Goal: Task Accomplishment & Management: Manage account settings

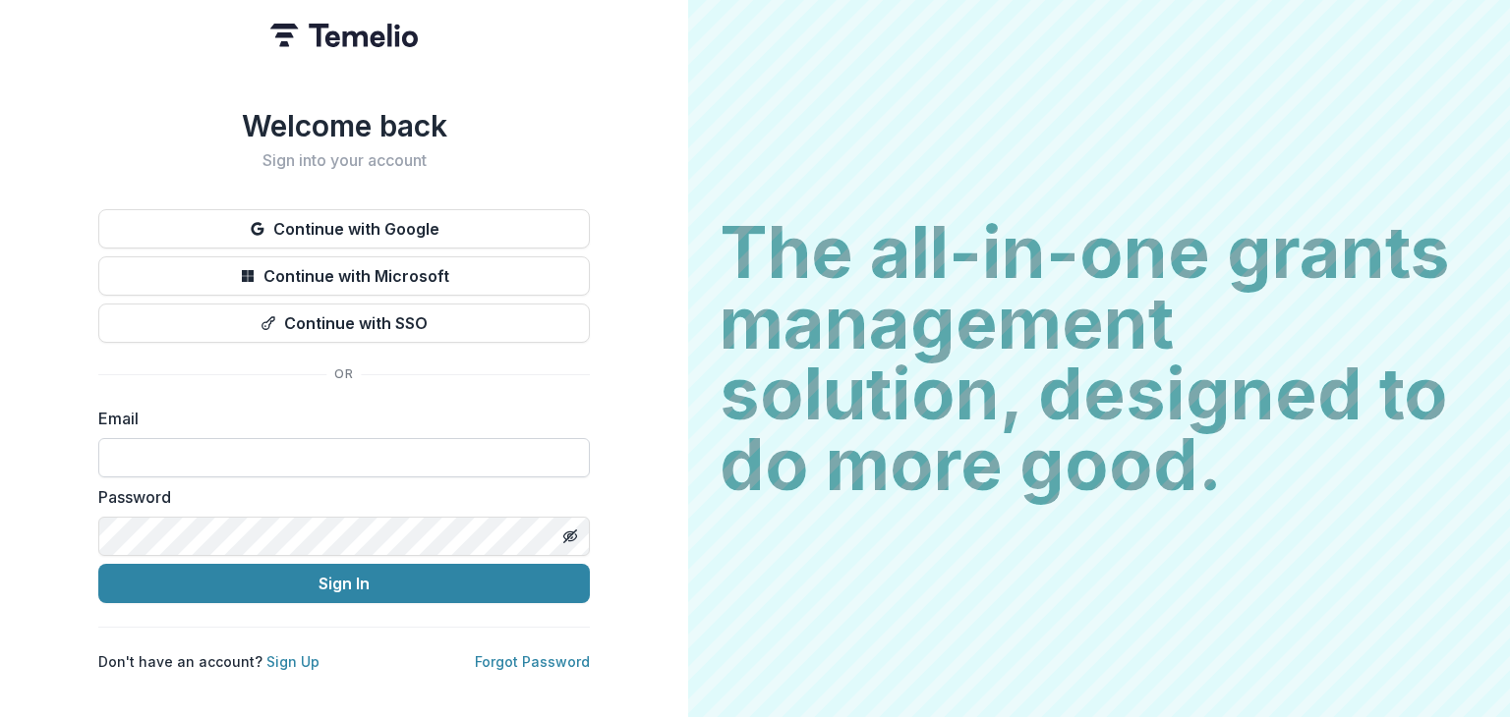
click at [252, 451] on input at bounding box center [343, 457] width 491 height 39
type input "**********"
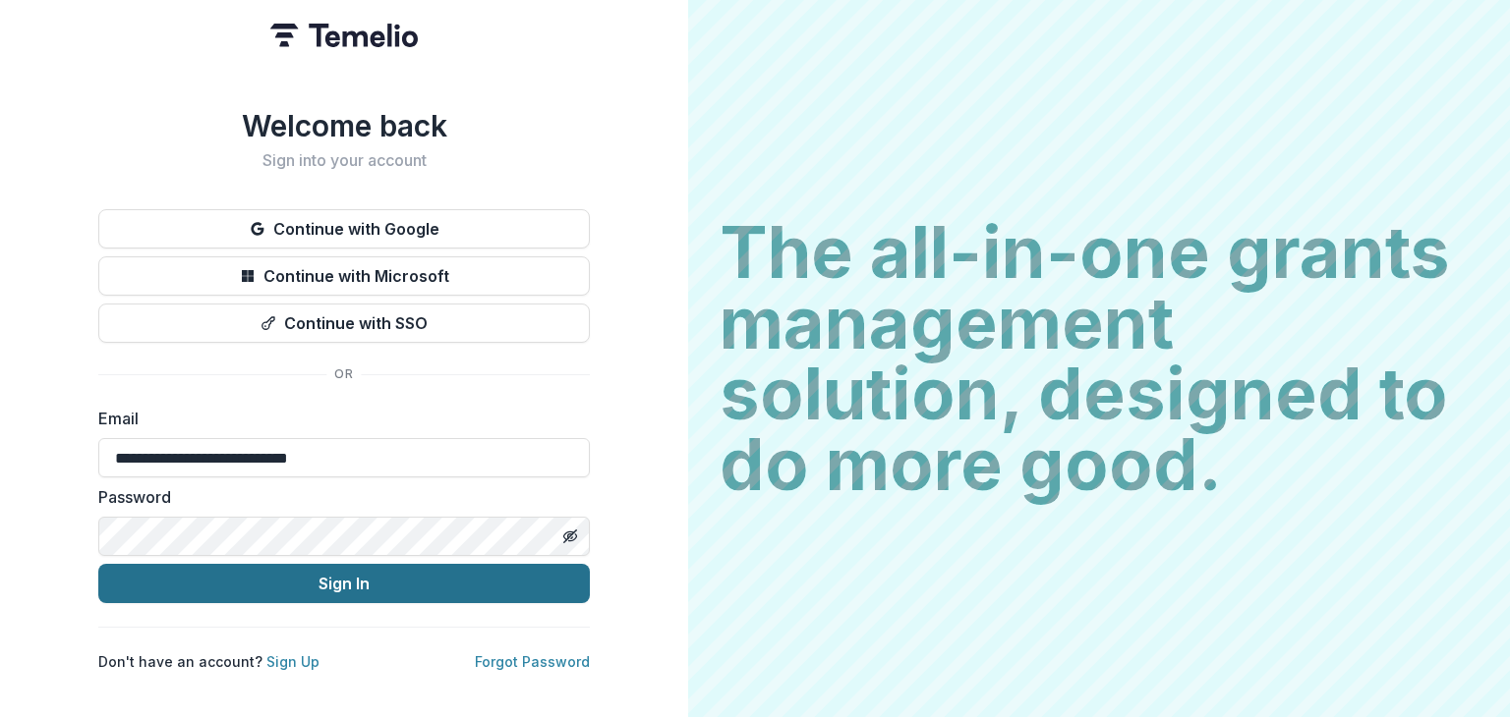
click at [333, 583] on button "Sign In" at bounding box center [343, 583] width 491 height 39
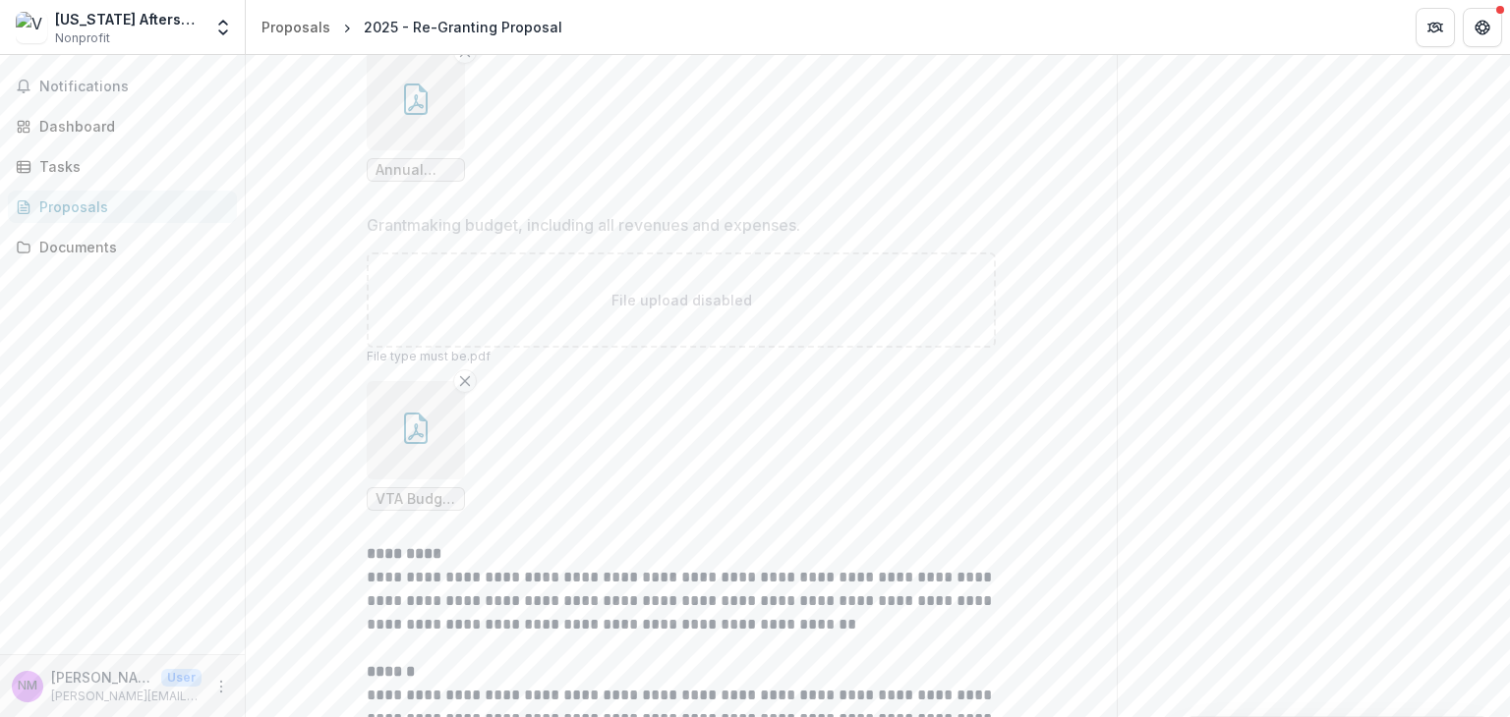
scroll to position [7742, 0]
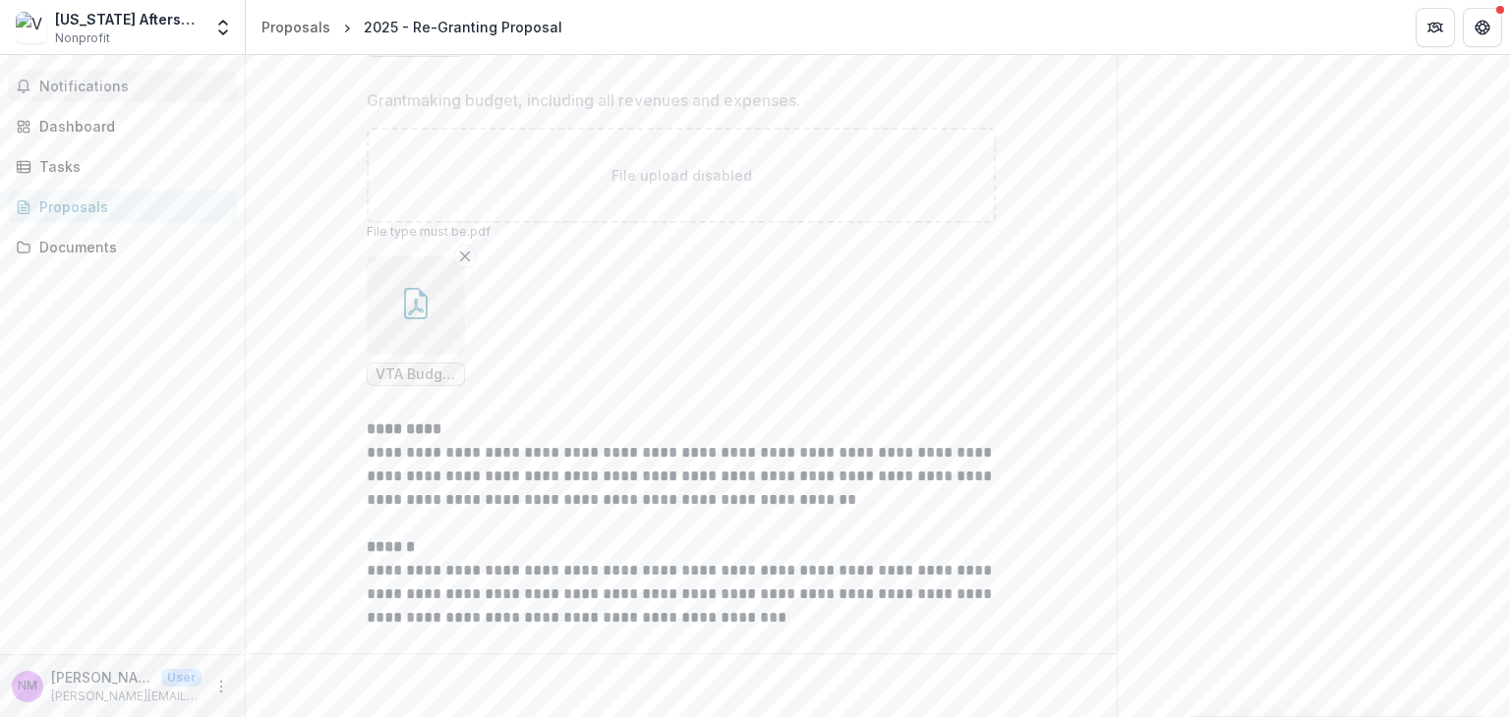
click at [44, 82] on span "Notifications" at bounding box center [134, 87] width 190 height 17
click at [126, 26] on div "[US_STATE] Afterschool" at bounding box center [128, 19] width 146 height 21
click at [134, 123] on div "Dashboard" at bounding box center [130, 126] width 182 height 21
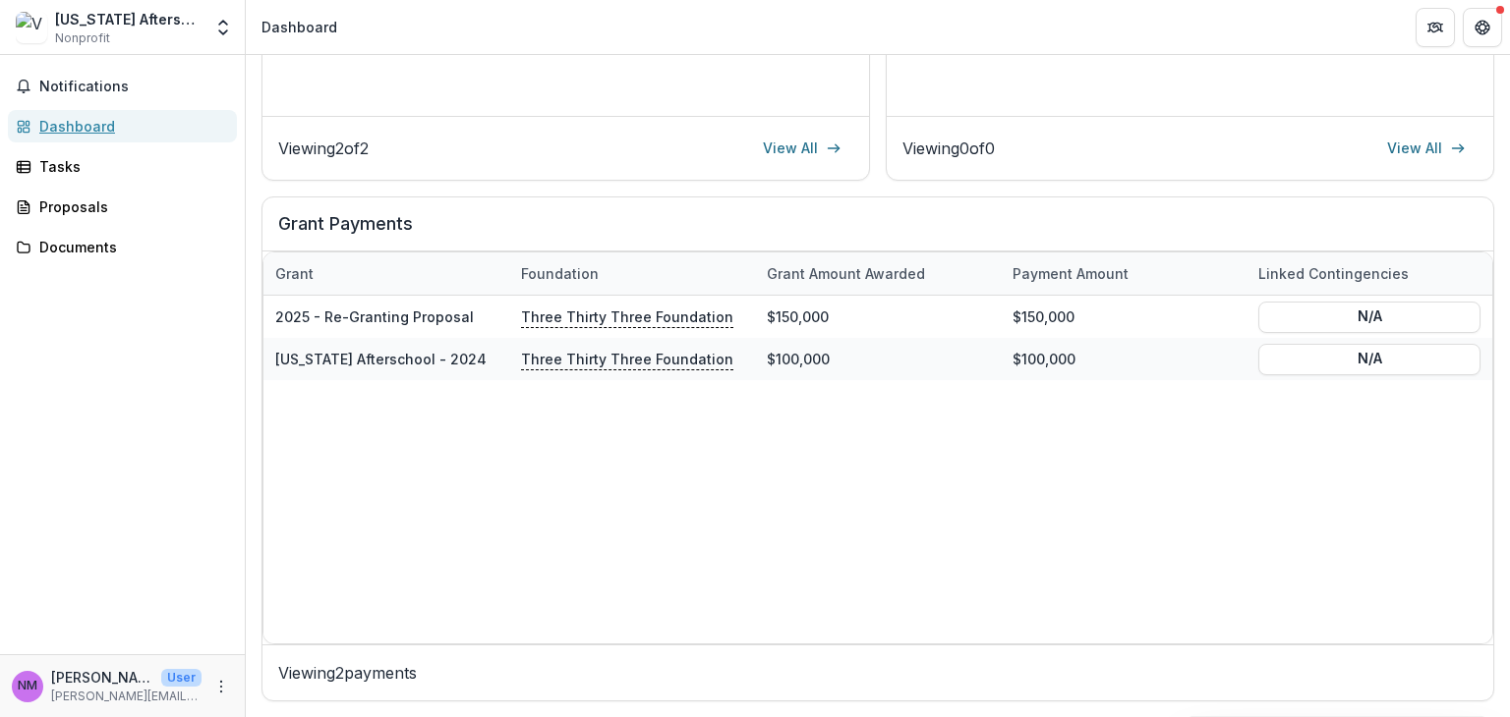
scroll to position [531, 0]
